Goal: Check status: Check status

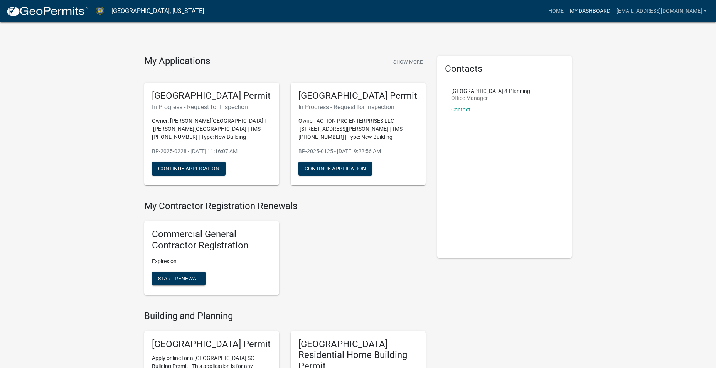
click at [614, 12] on link "My Dashboard" at bounding box center [590, 11] width 47 height 15
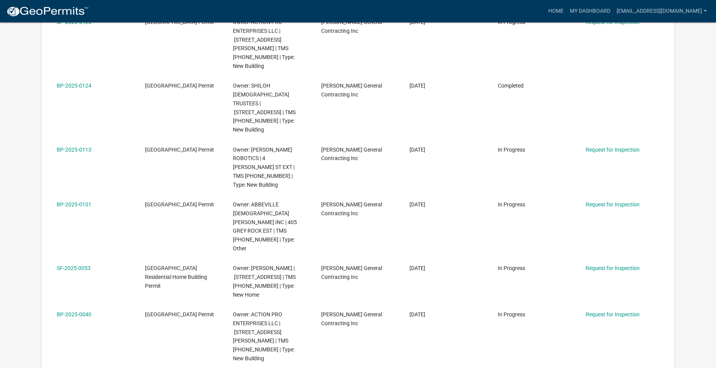
scroll to position [256, 0]
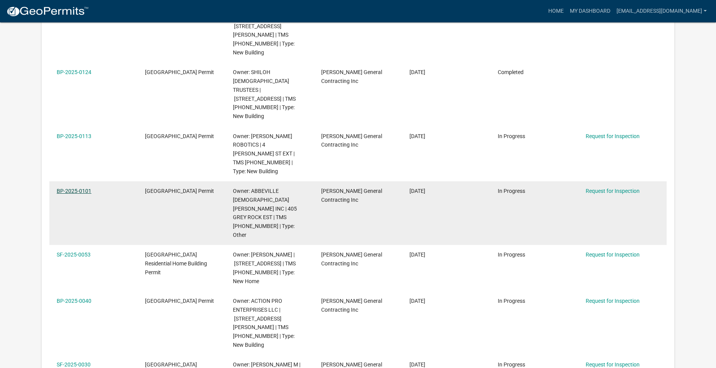
click at [82, 188] on link "BP-2025-0101" at bounding box center [74, 191] width 35 height 6
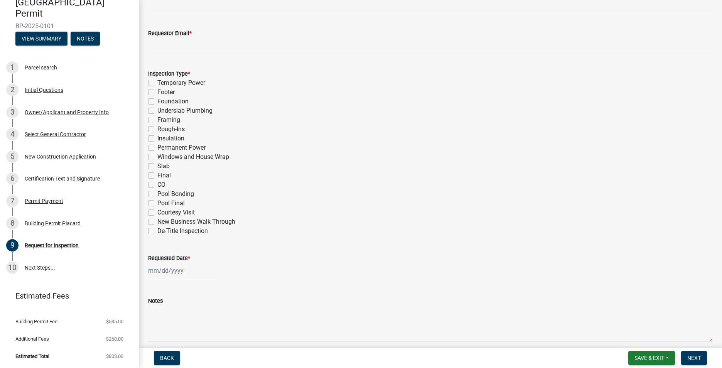
scroll to position [256, 0]
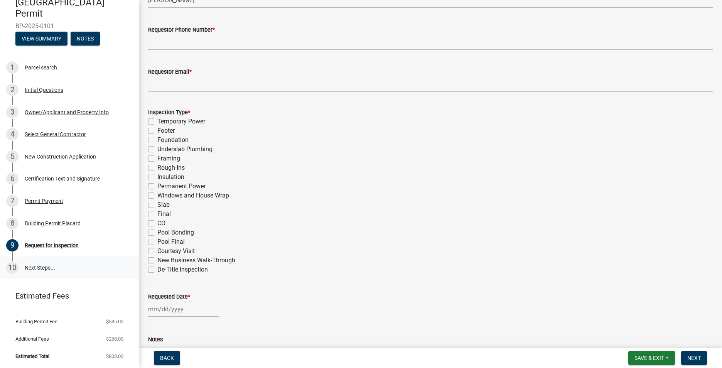
click at [31, 267] on link "10 Next Steps..." at bounding box center [69, 267] width 139 height 22
click at [159, 353] on button "Back" at bounding box center [167, 358] width 26 height 14
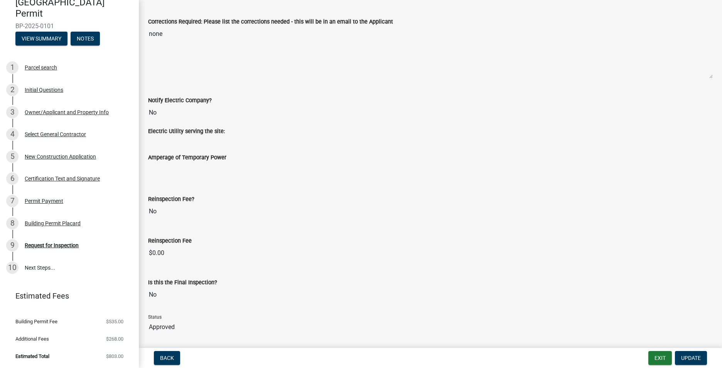
scroll to position [196, 0]
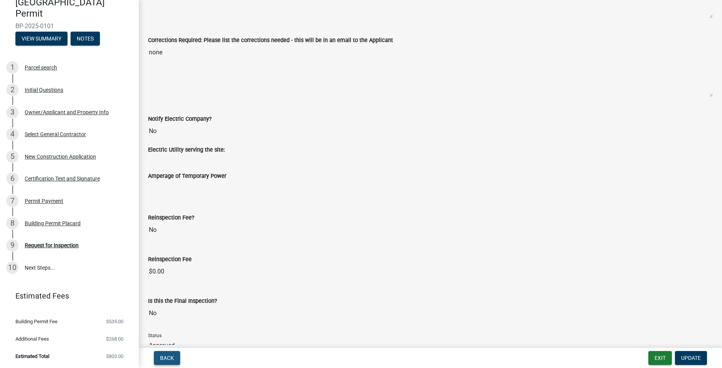
click at [180, 355] on button "Back" at bounding box center [167, 358] width 26 height 14
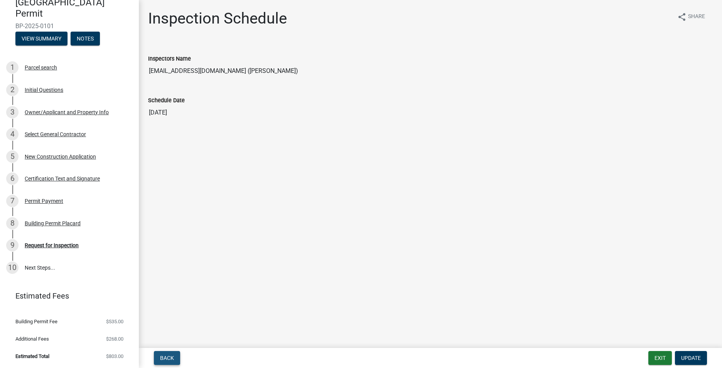
click at [162, 355] on span "Back" at bounding box center [167, 358] width 14 height 6
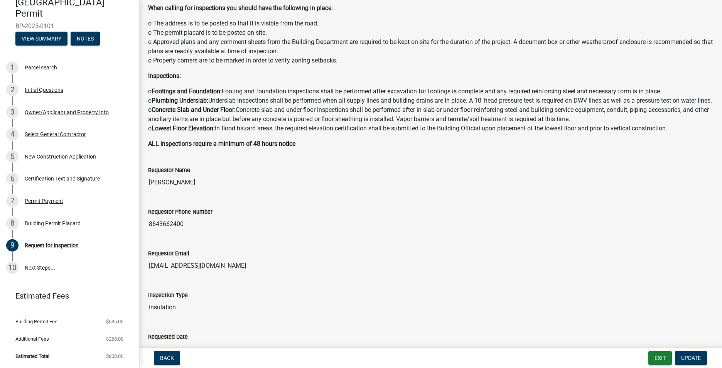
scroll to position [77, 0]
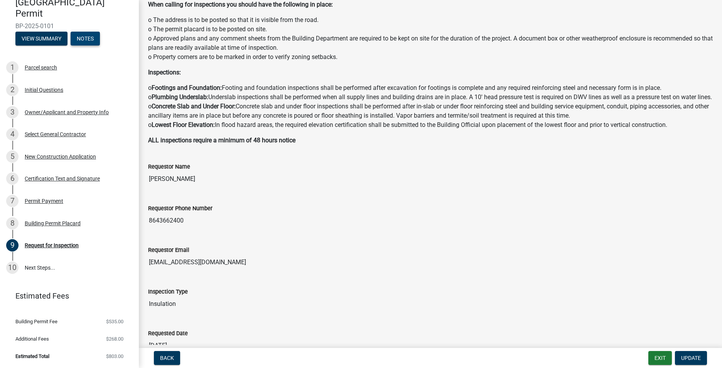
click at [82, 38] on button "Notes" at bounding box center [85, 39] width 29 height 14
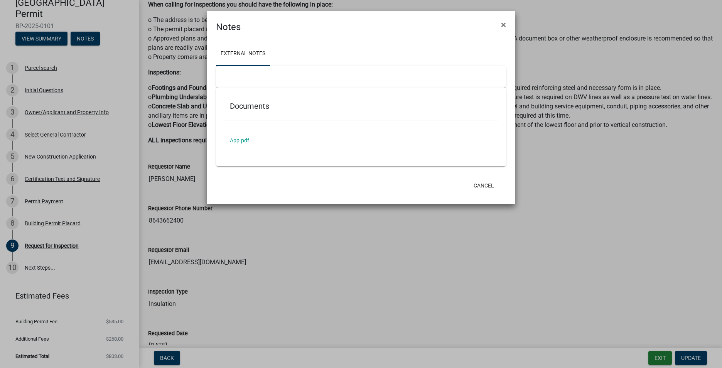
scroll to position [31, 0]
click at [484, 185] on button "Cancel" at bounding box center [483, 186] width 33 height 14
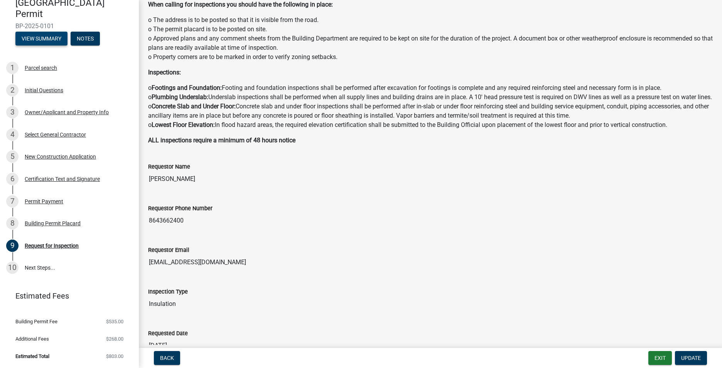
click at [50, 40] on button "View Summary" at bounding box center [41, 39] width 52 height 14
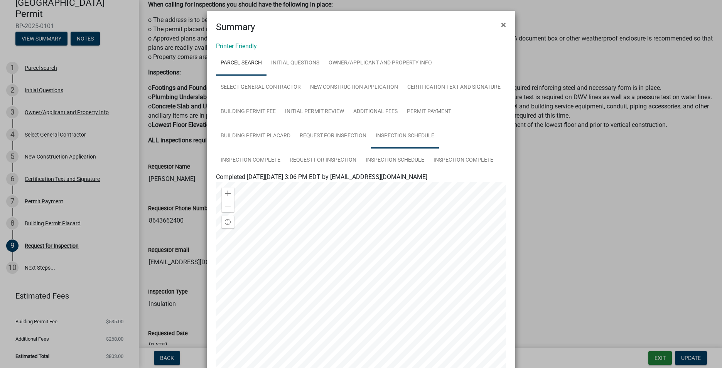
click at [383, 137] on link "Inspection Schedule" at bounding box center [405, 136] width 68 height 25
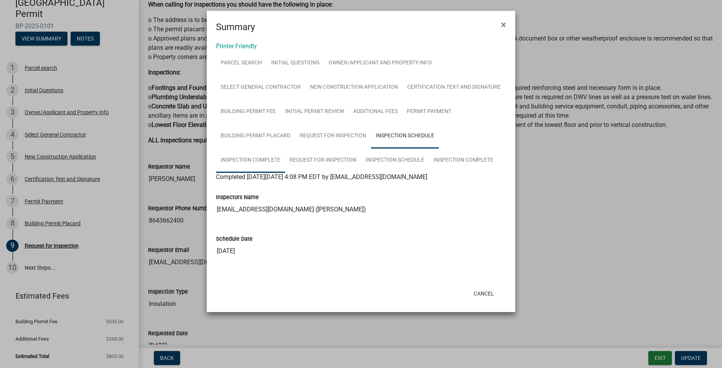
click at [261, 157] on link "Inspection Complete" at bounding box center [250, 160] width 69 height 25
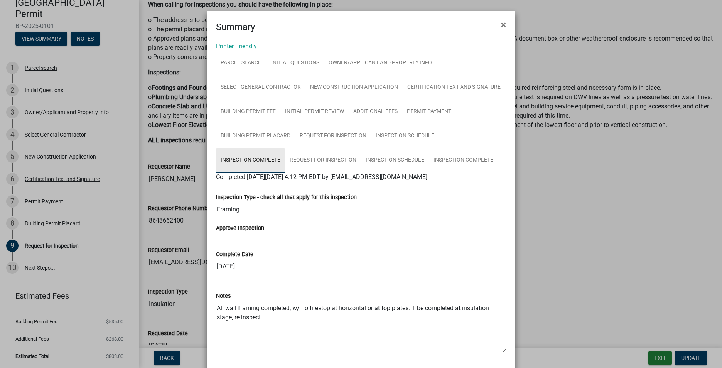
click at [263, 159] on link "Inspection Complete" at bounding box center [250, 160] width 69 height 25
click at [378, 152] on link "Inspection Schedule" at bounding box center [395, 160] width 68 height 25
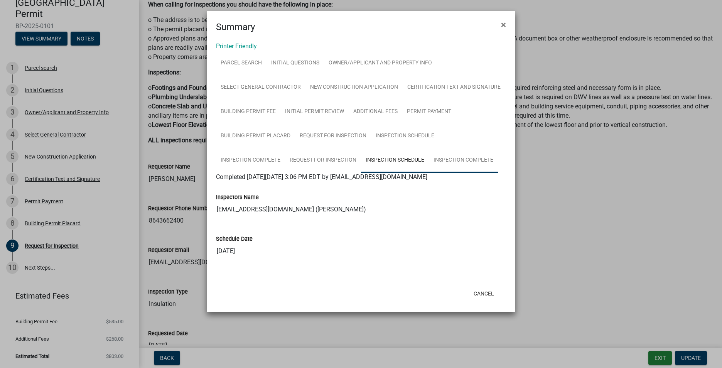
click at [453, 160] on link "Inspection Complete" at bounding box center [463, 160] width 69 height 25
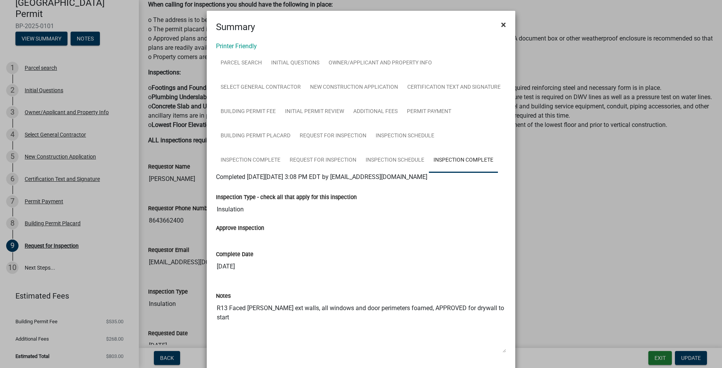
click at [503, 24] on span "×" at bounding box center [503, 24] width 5 height 11
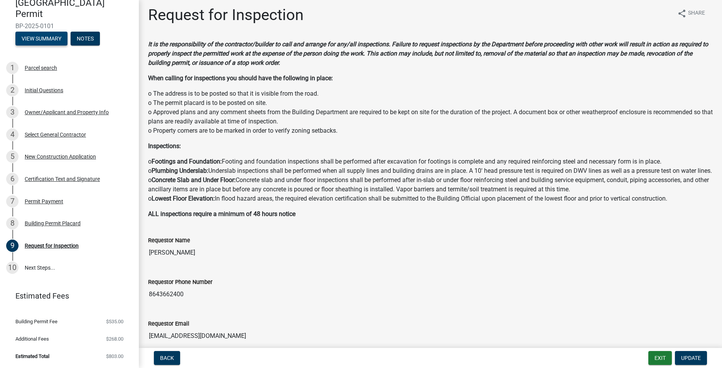
scroll to position [0, 0]
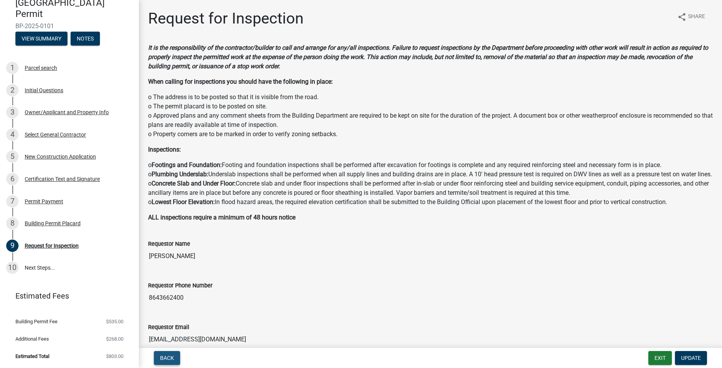
click at [168, 358] on span "Back" at bounding box center [167, 358] width 14 height 6
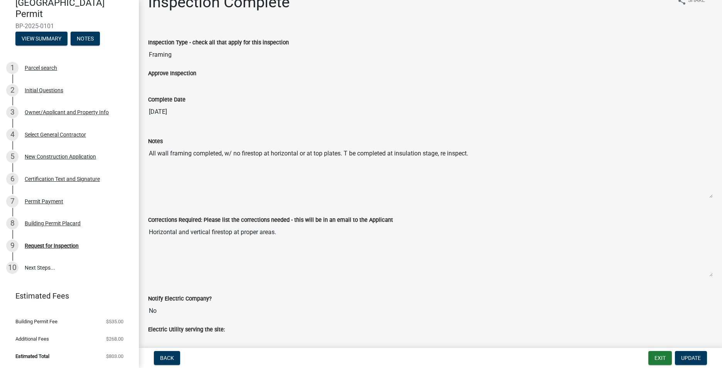
scroll to position [3, 0]
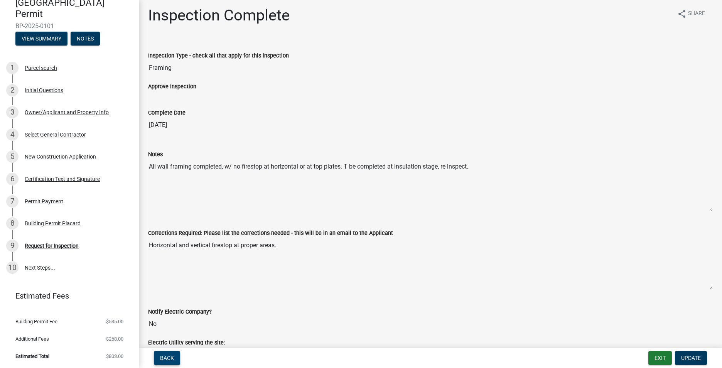
click at [173, 357] on span "Back" at bounding box center [167, 358] width 14 height 6
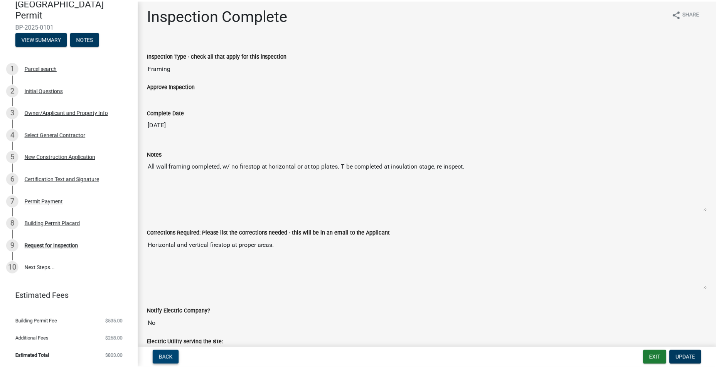
scroll to position [0, 0]
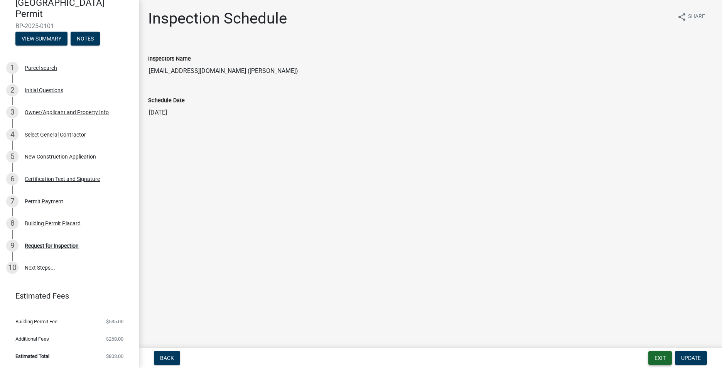
click at [653, 355] on button "Exit" at bounding box center [660, 358] width 24 height 14
